Goal: Transaction & Acquisition: Purchase product/service

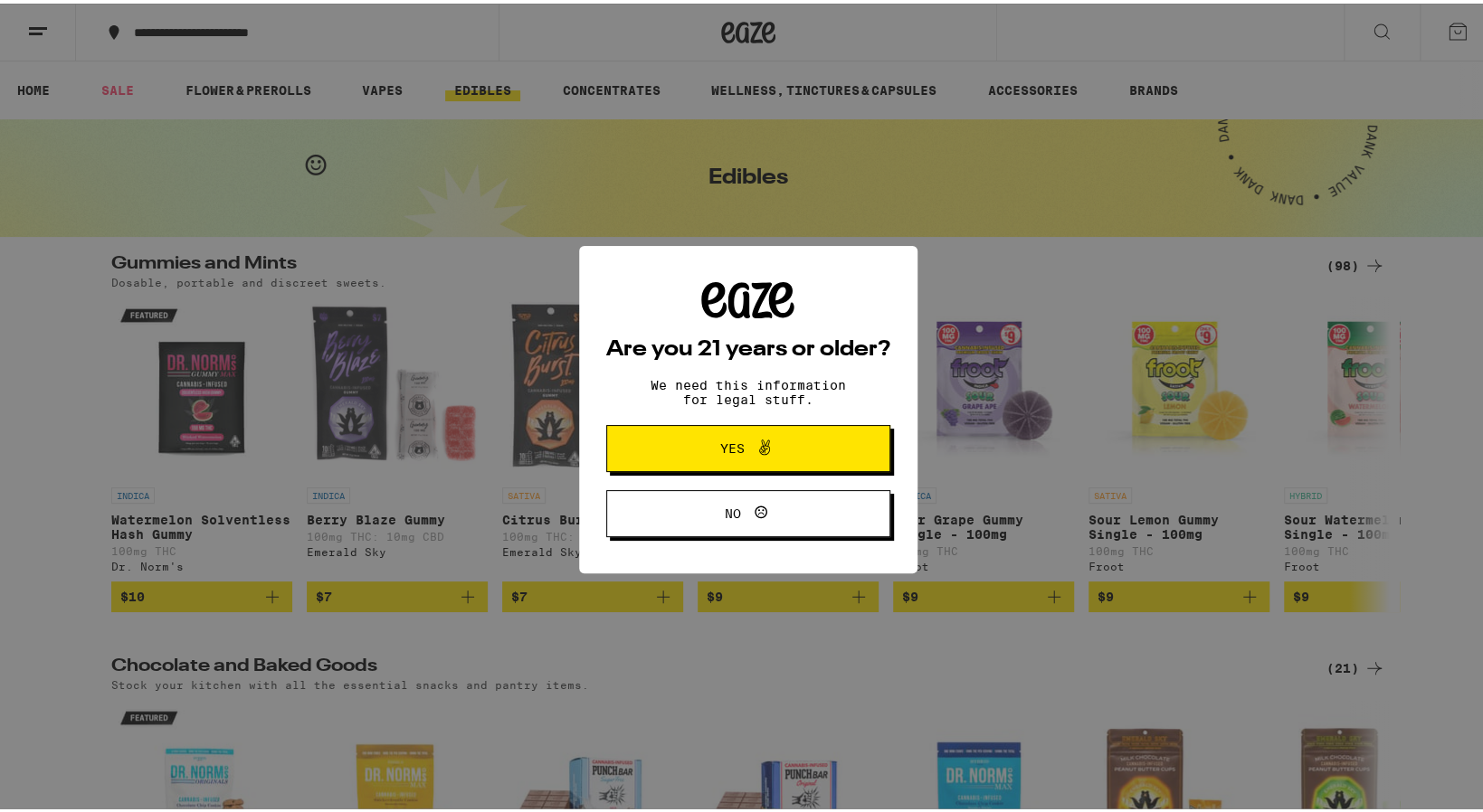
click at [690, 618] on div "Are you 21 years or older? We need this information for legal stuff. Yes No" at bounding box center [748, 406] width 1496 height 812
click at [764, 619] on div "Are you 21 years or older? We need this information for legal stuff. Yes No" at bounding box center [748, 406] width 1496 height 812
click at [750, 628] on div "Are you 21 years or older? We need this information for legal stuff. Yes No" at bounding box center [748, 406] width 1496 height 812
click at [725, 451] on span "Yes" at bounding box center [732, 445] width 25 height 13
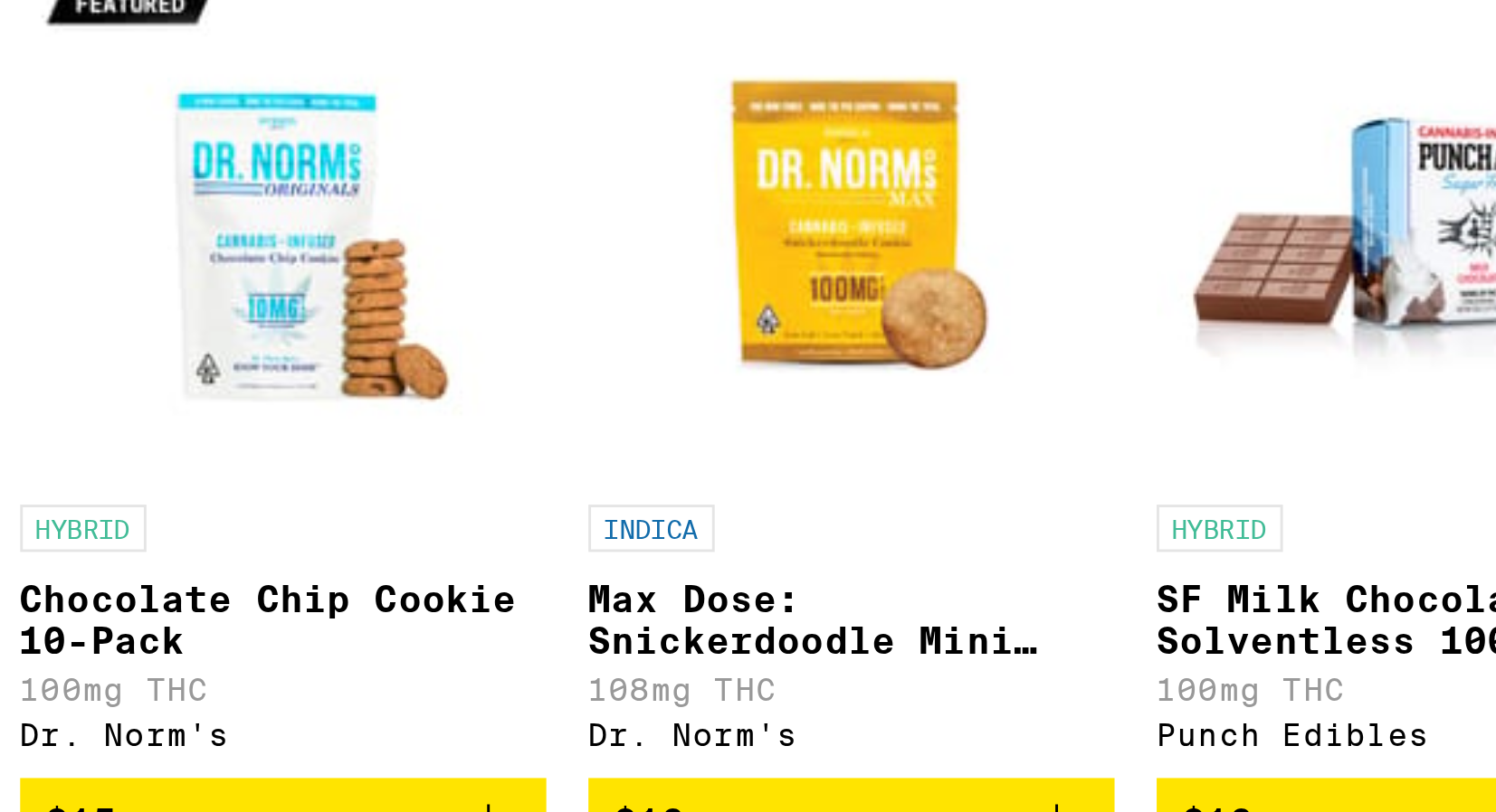
scroll to position [541, 0]
